Goal: Check status: Check status

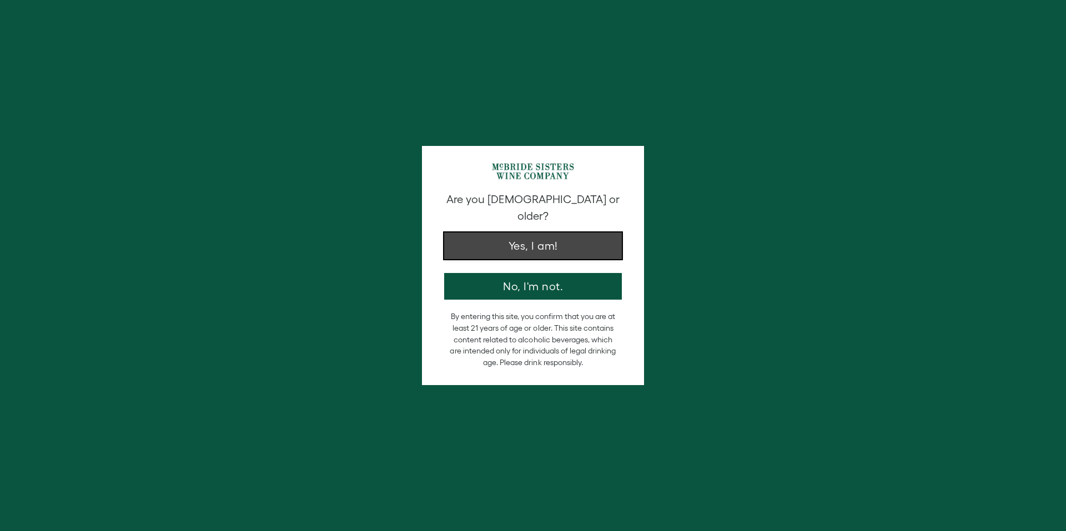
click at [567, 238] on button "Yes, I am!" at bounding box center [533, 246] width 178 height 27
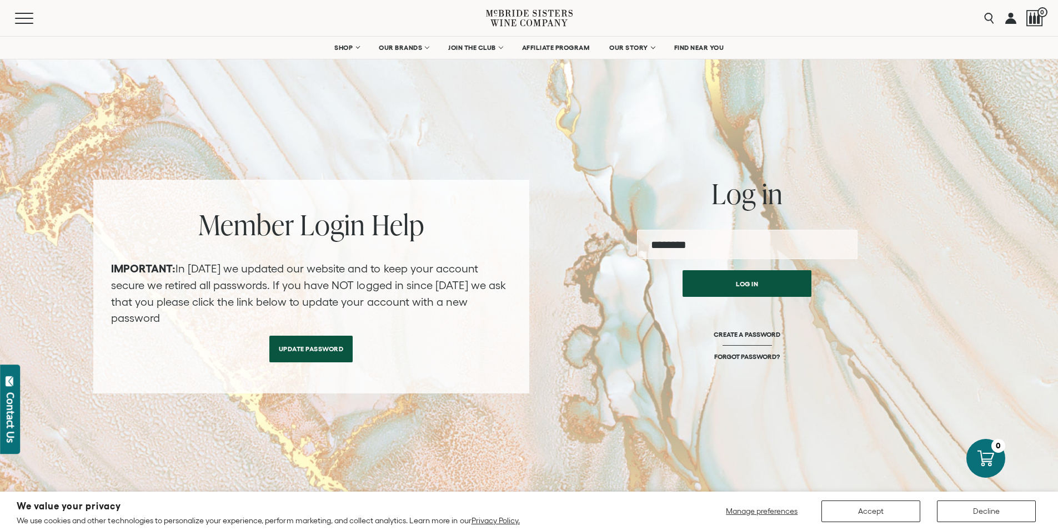
click at [686, 246] on input "email" at bounding box center [747, 244] width 220 height 29
click at [741, 283] on button "Log in" at bounding box center [746, 281] width 129 height 27
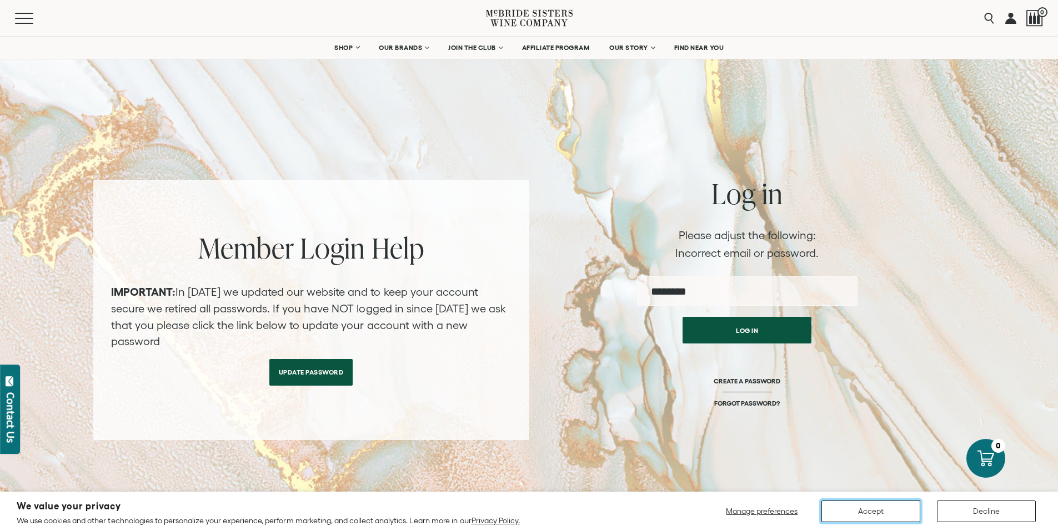
click at [857, 516] on button "Accept" at bounding box center [870, 512] width 99 height 22
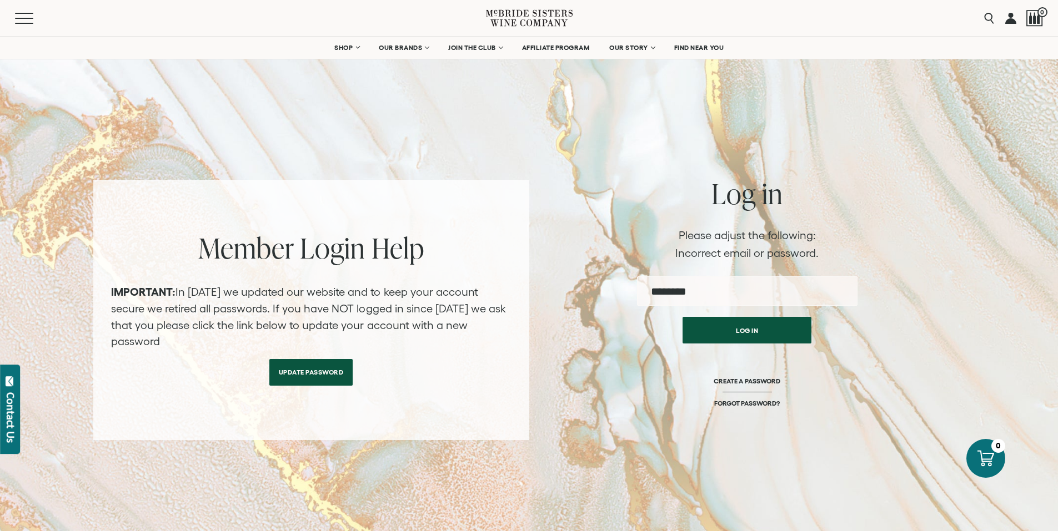
click at [704, 287] on input "email" at bounding box center [747, 290] width 220 height 29
click at [726, 291] on input "email" at bounding box center [747, 290] width 220 height 29
type input "**********"
click at [747, 330] on button "Log in" at bounding box center [746, 327] width 129 height 27
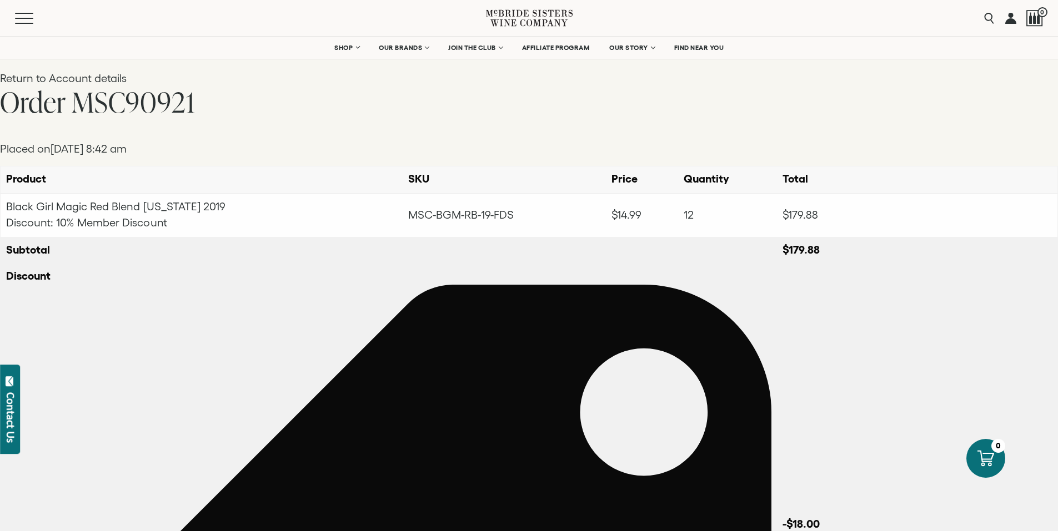
click at [1009, 21] on link at bounding box center [1010, 18] width 11 height 36
click at [27, 19] on button "Menu" at bounding box center [35, 18] width 40 height 11
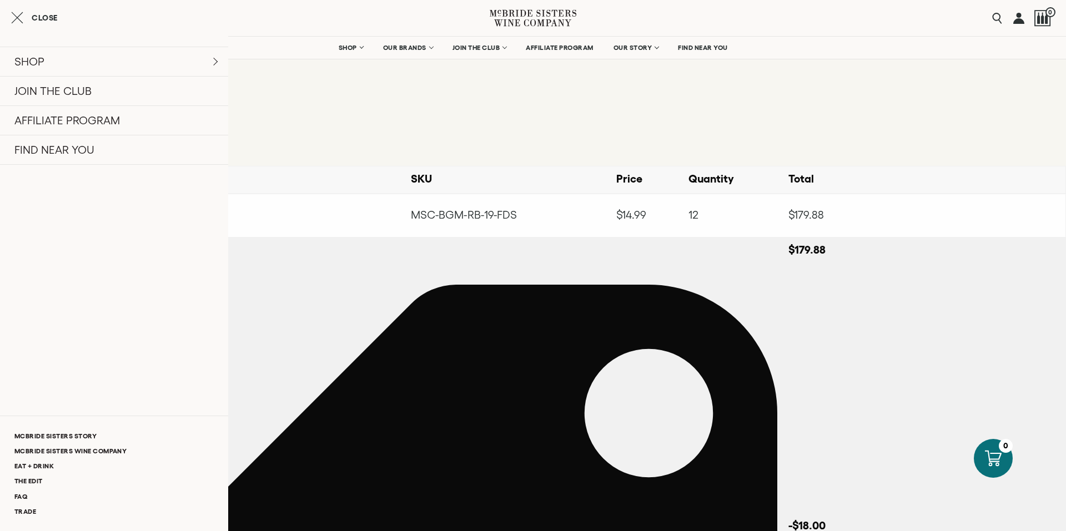
click at [17, 19] on icon "Close cart" at bounding box center [17, 17] width 12 height 13
